Goal: Transaction & Acquisition: Purchase product/service

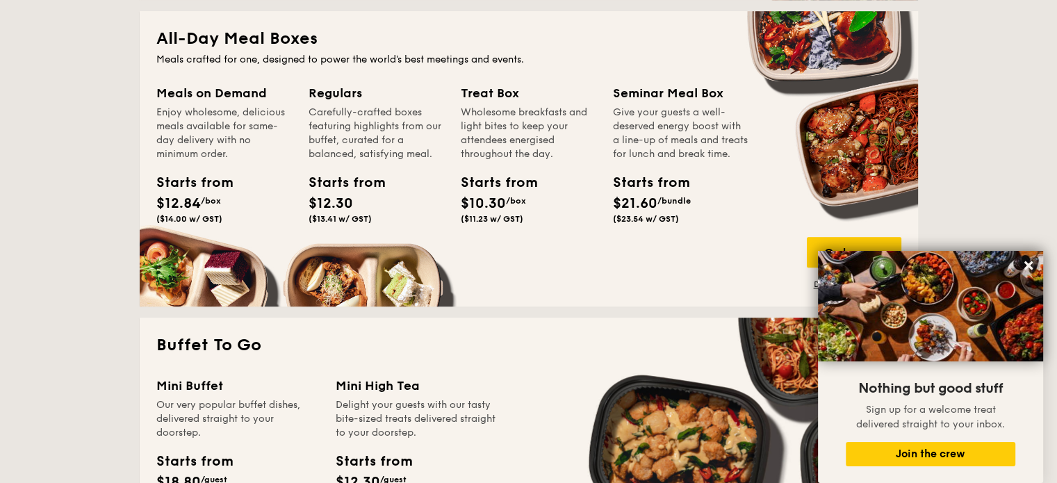
scroll to position [903, 0]
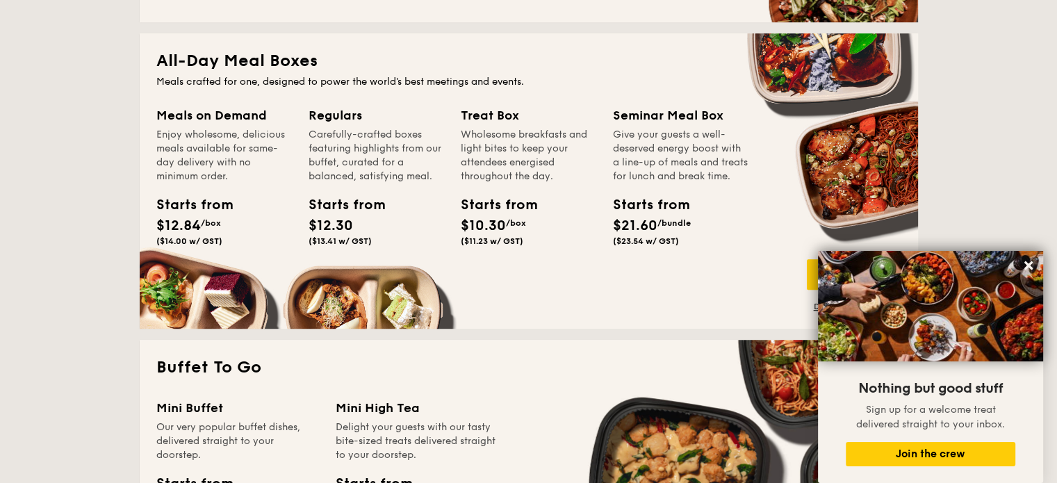
click at [179, 236] on div "Starts from $12.84 /box ($14.00 w/ GST)" at bounding box center [187, 220] width 63 height 51
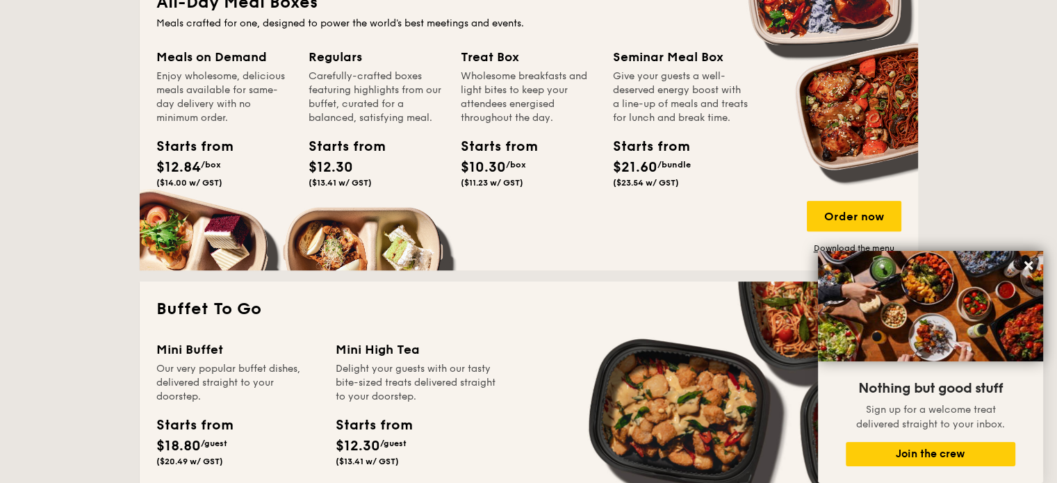
scroll to position [973, 0]
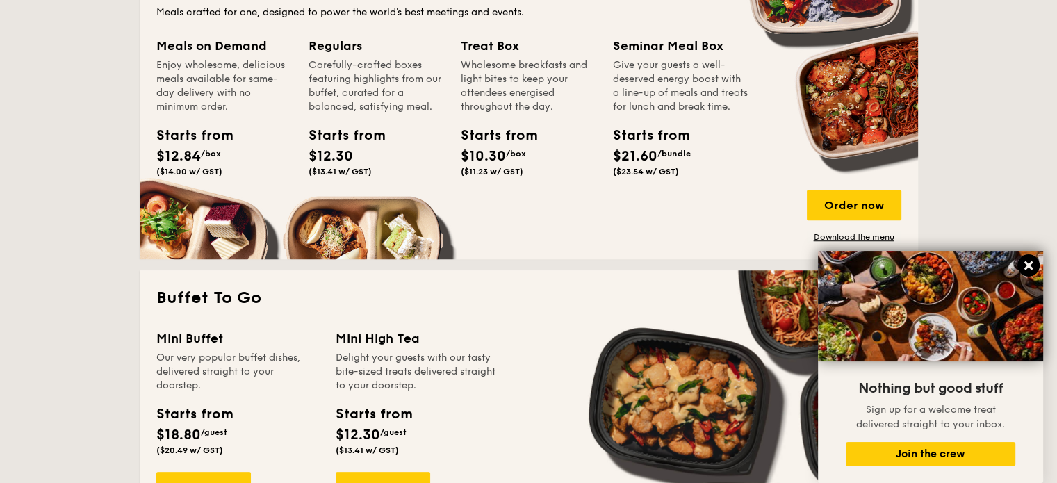
click at [1028, 265] on icon at bounding box center [1028, 265] width 8 height 8
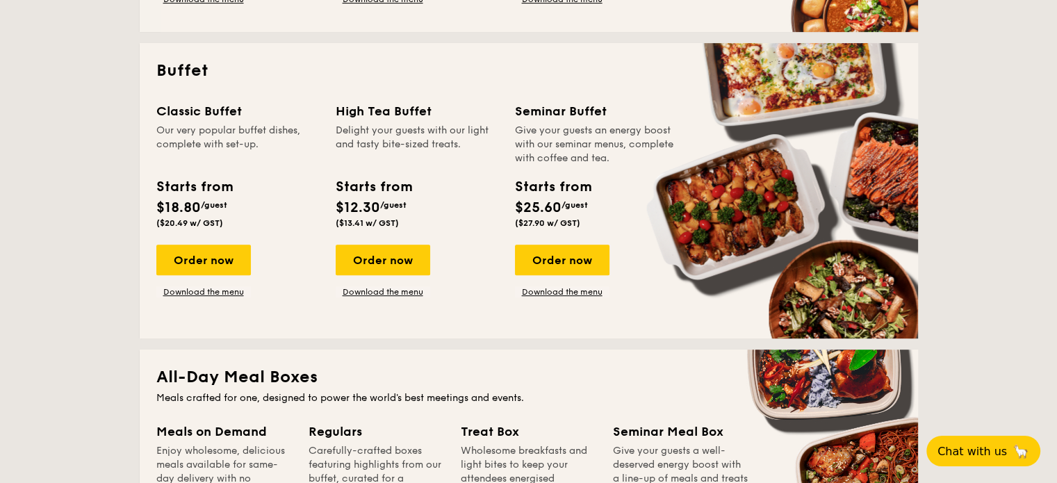
scroll to position [625, 0]
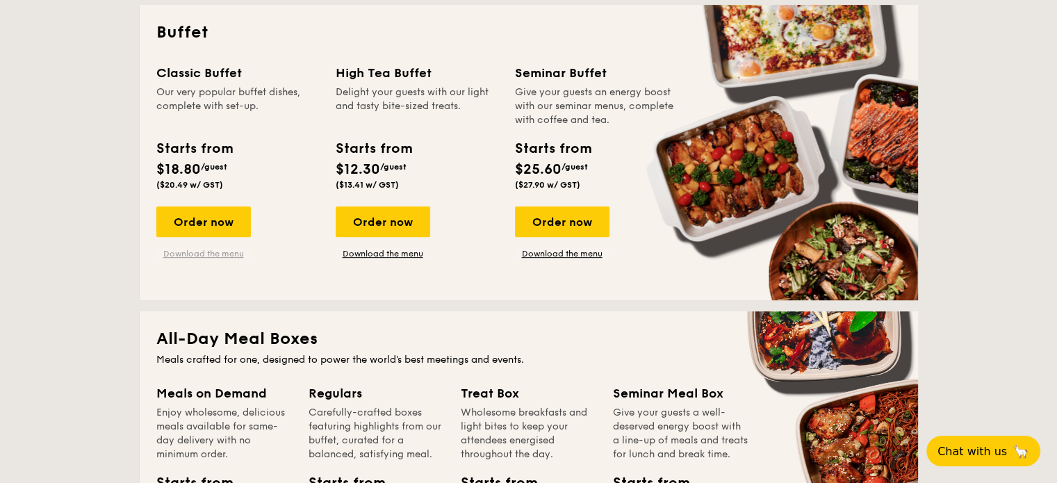
click at [199, 252] on link "Download the menu" at bounding box center [203, 253] width 95 height 11
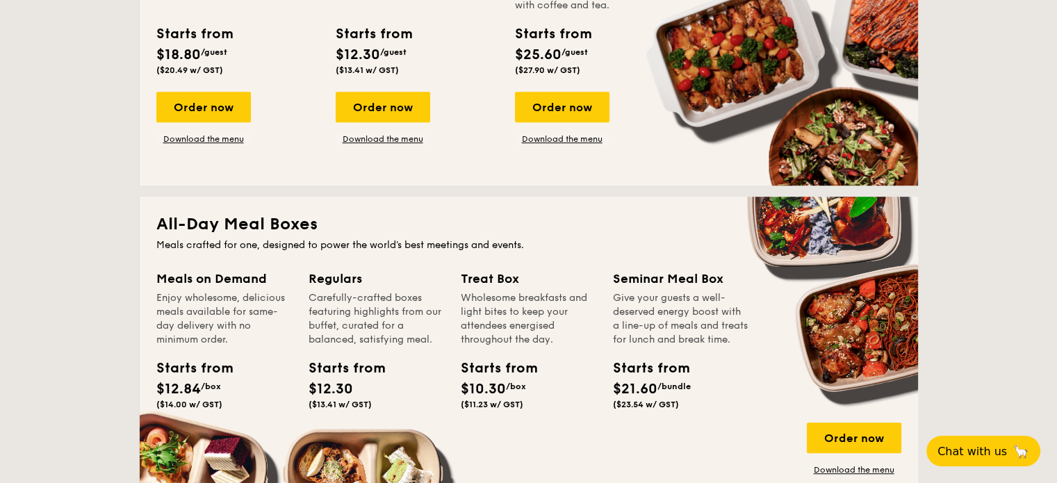
scroll to position [903, 0]
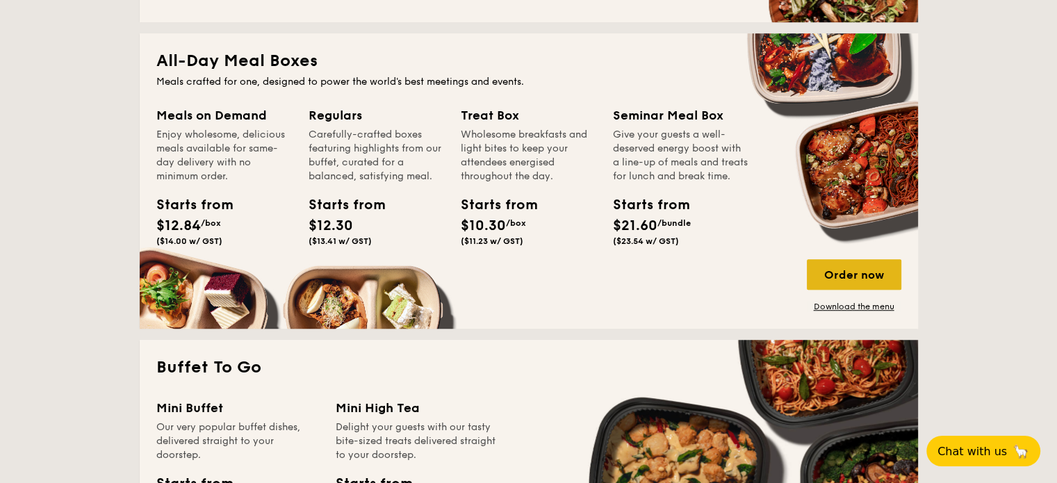
click at [871, 272] on div "Order now" at bounding box center [854, 274] width 95 height 31
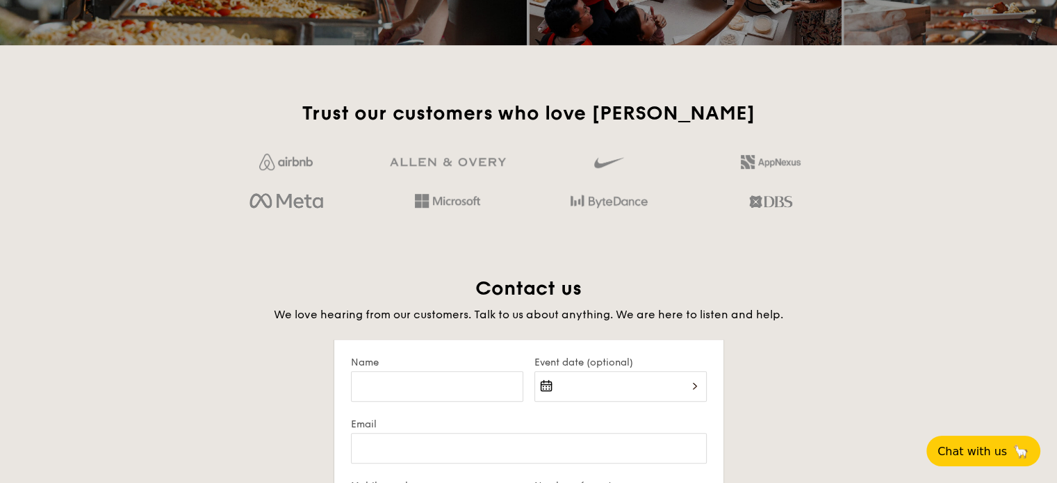
scroll to position [2422, 0]
